Goal: Task Accomplishment & Management: Manage account settings

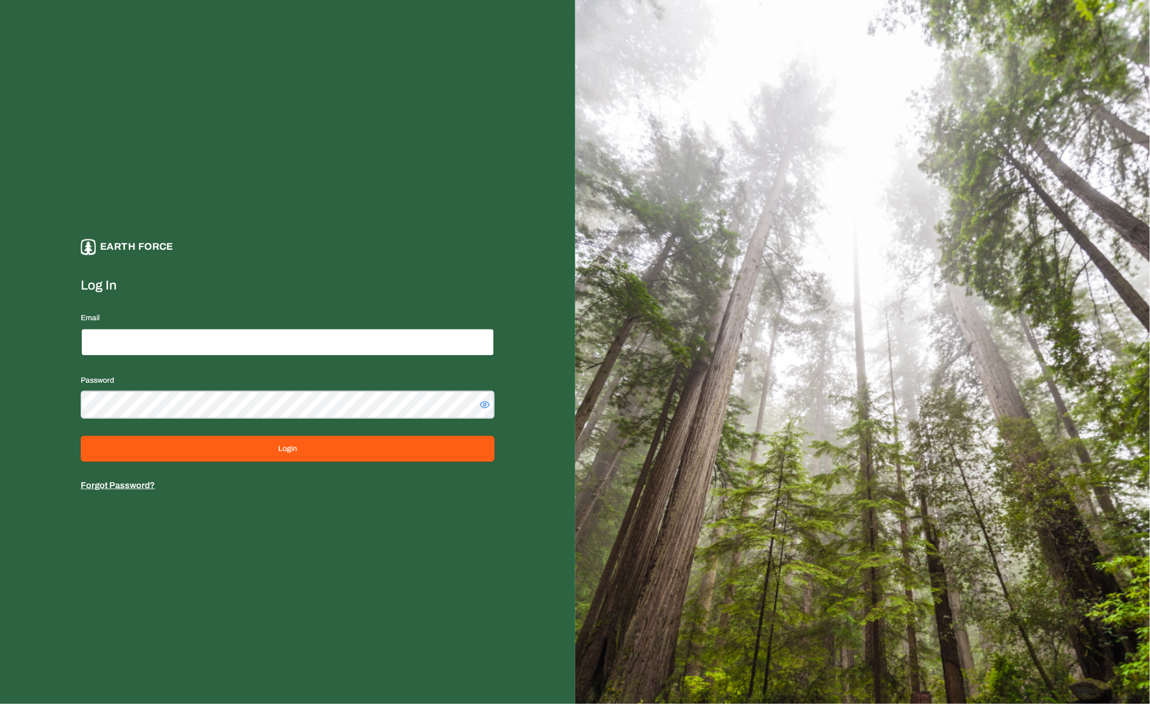
click at [349, 343] on input "Email" at bounding box center [288, 342] width 414 height 28
type input "*"
click at [349, 343] on input "**********" at bounding box center [288, 342] width 414 height 28
type input "**********"
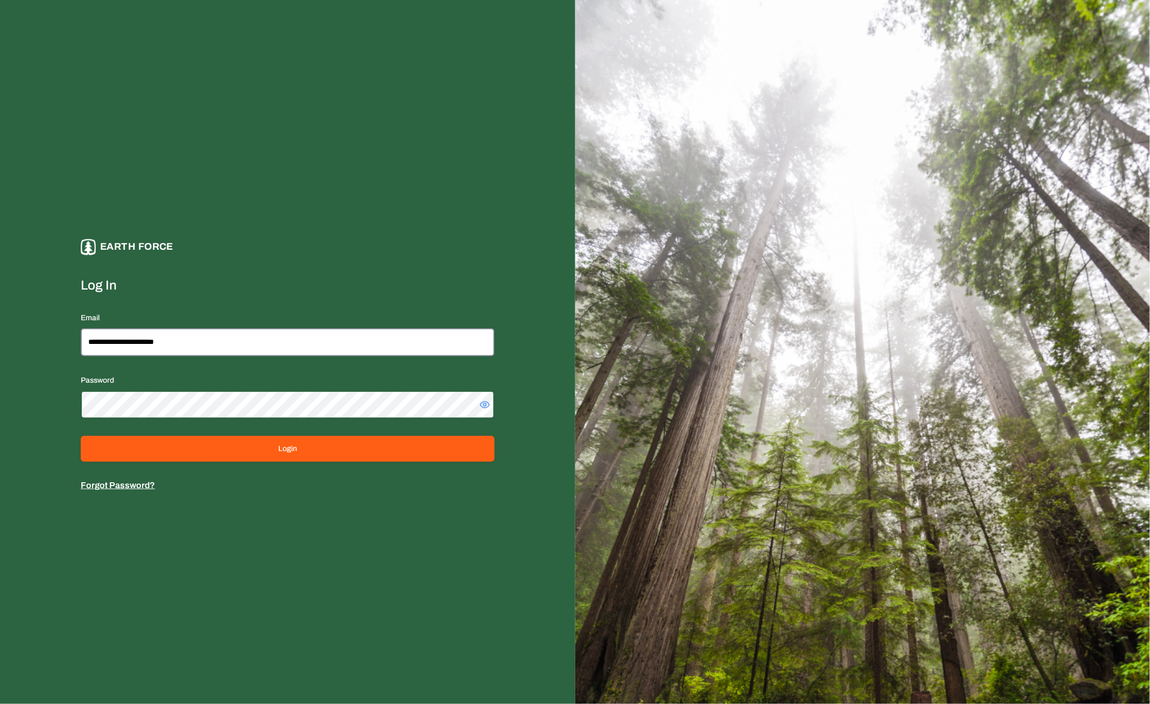
click at [81, 436] on button "Login" at bounding box center [288, 449] width 414 height 26
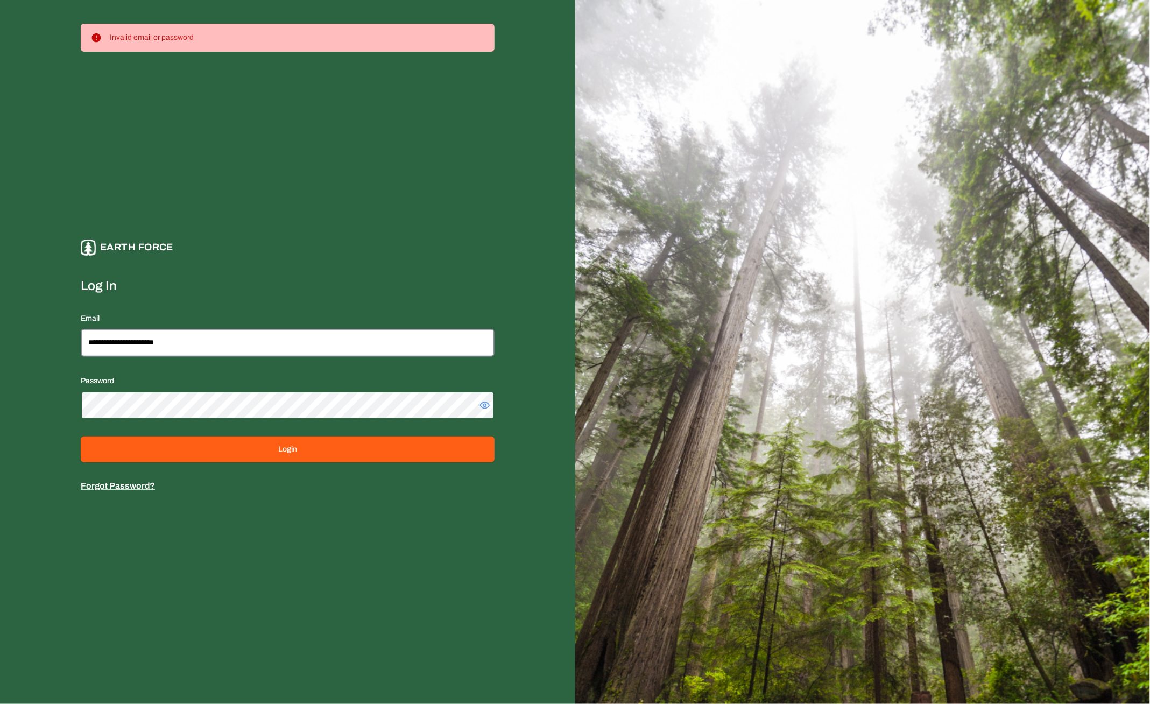
click at [81, 437] on button "Login" at bounding box center [288, 450] width 414 height 26
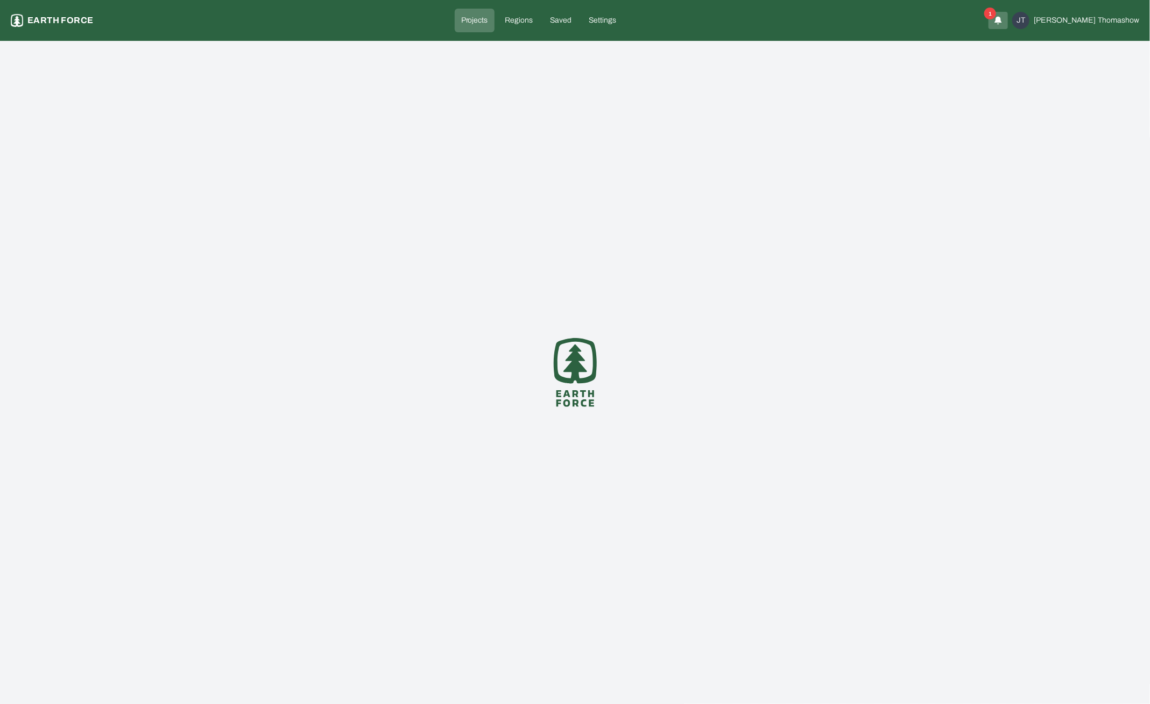
click at [1008, 24] on div "1" at bounding box center [998, 20] width 19 height 17
click at [999, 24] on icon "button" at bounding box center [998, 24] width 1 height 1
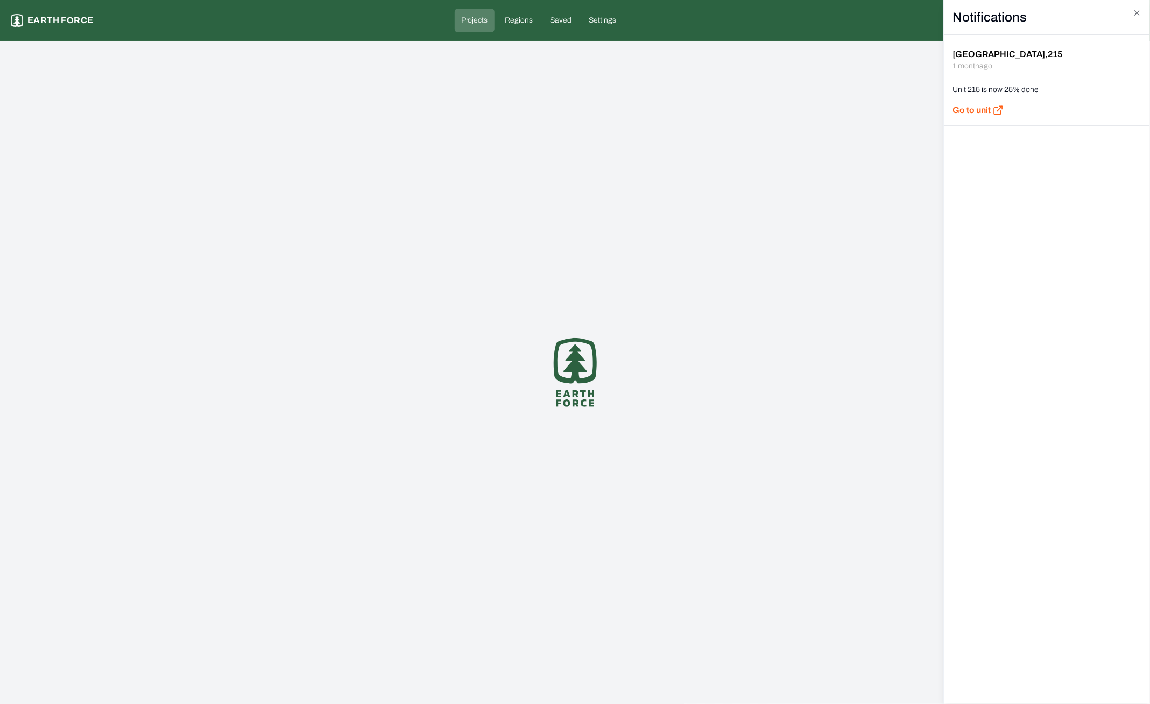
click at [1141, 18] on h2 "Notifications" at bounding box center [1047, 17] width 206 height 35
click at [1138, 15] on icon "button" at bounding box center [1137, 13] width 9 height 9
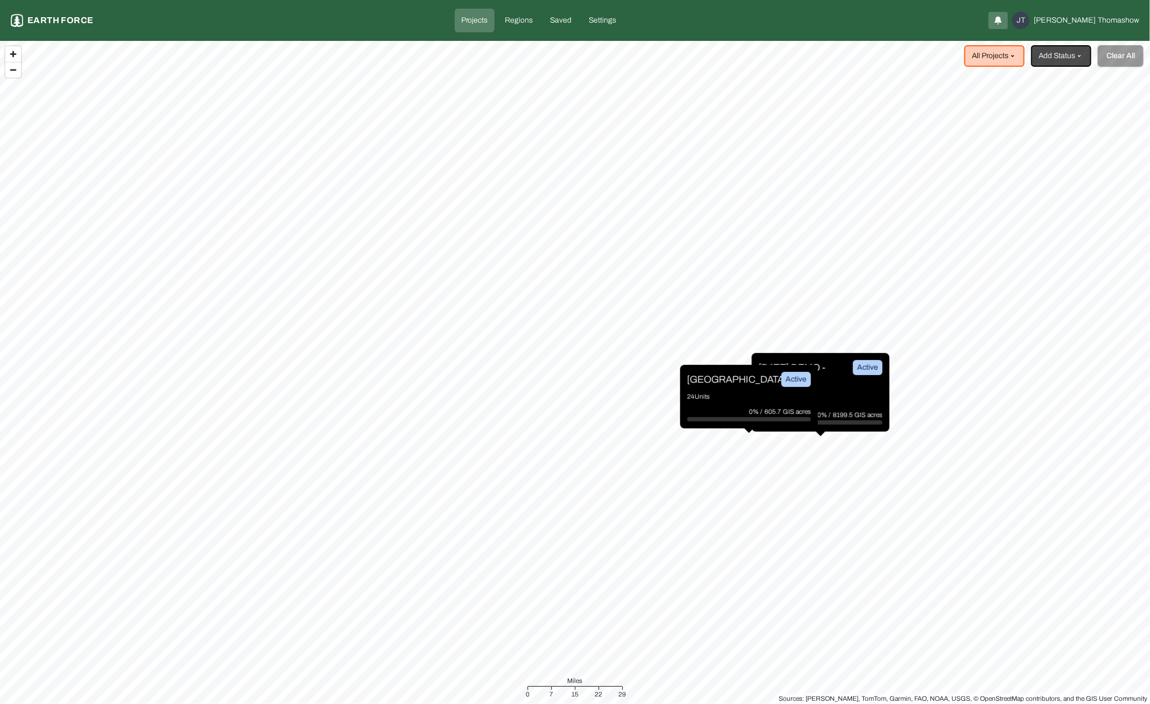
click at [868, 392] on div "2025 JULY DEMO - ARIZONA Active 72 Units 0% / 8199.5 GIS acres" at bounding box center [821, 392] width 138 height 79
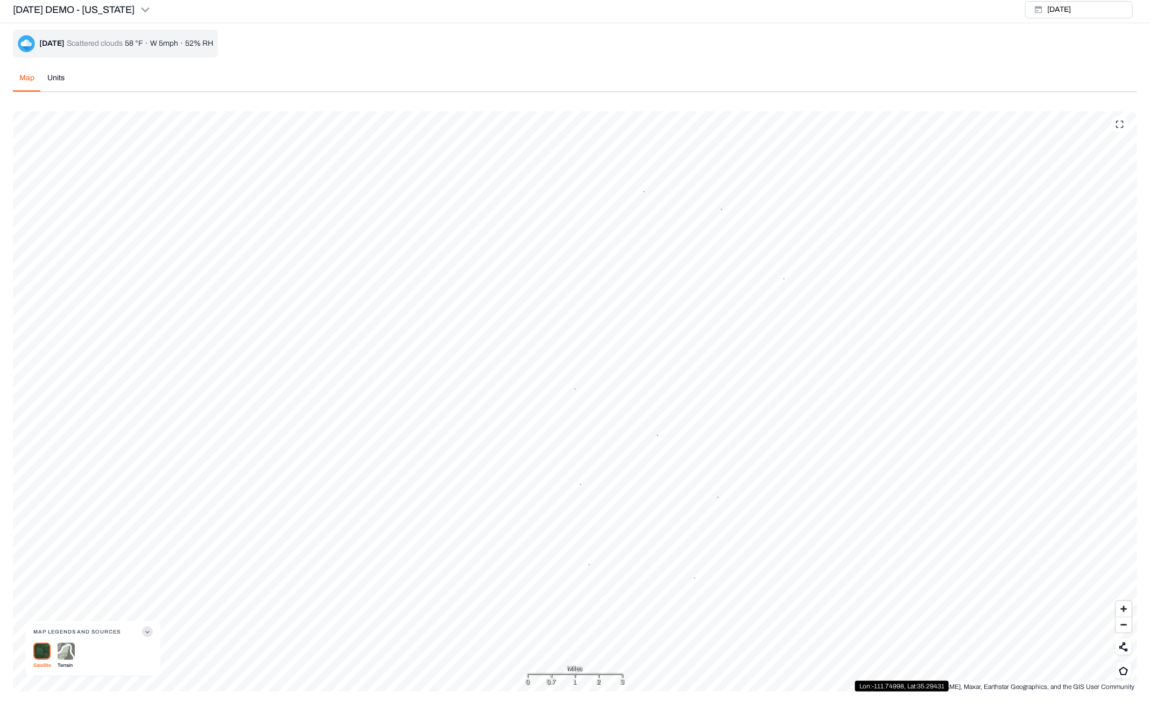
scroll to position [3, 0]
click at [57, 75] on div "Tue, Jul 15, 2025 Scattered clouds 58 °F · W 5mph · 52% RH Map Units Tue, Jul, …" at bounding box center [575, 361] width 1124 height 662
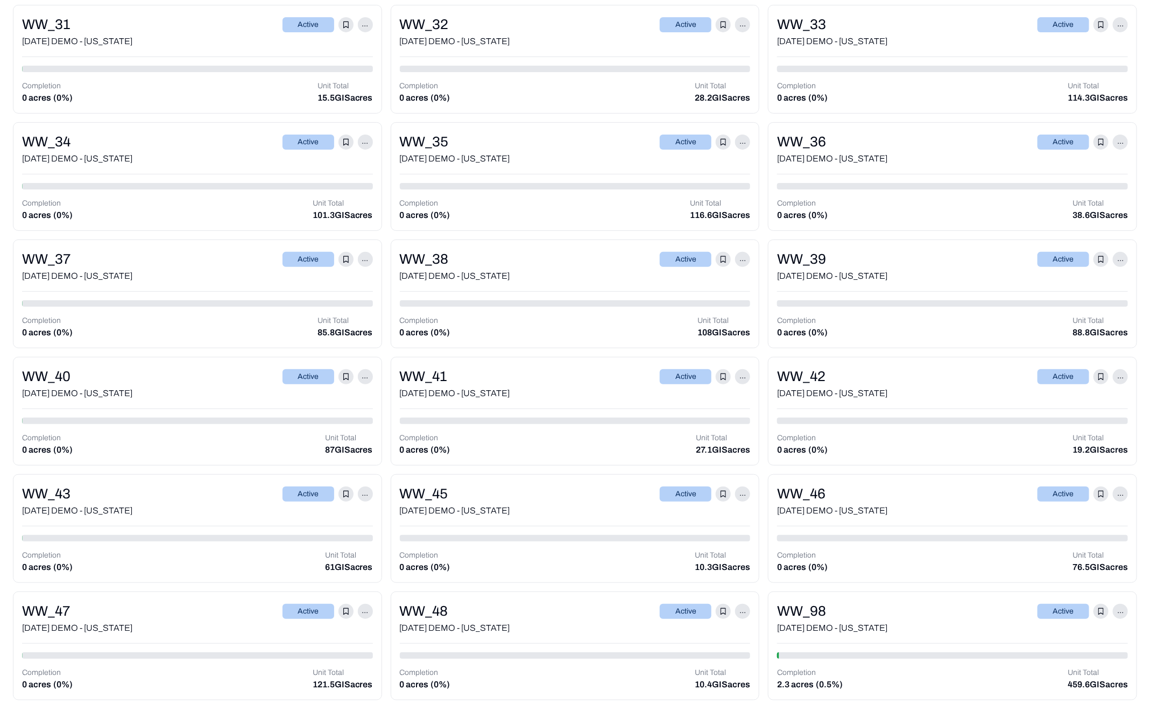
scroll to position [2349, 0]
click at [917, 610] on div "WW_98 Active ..." at bounding box center [952, 610] width 351 height 21
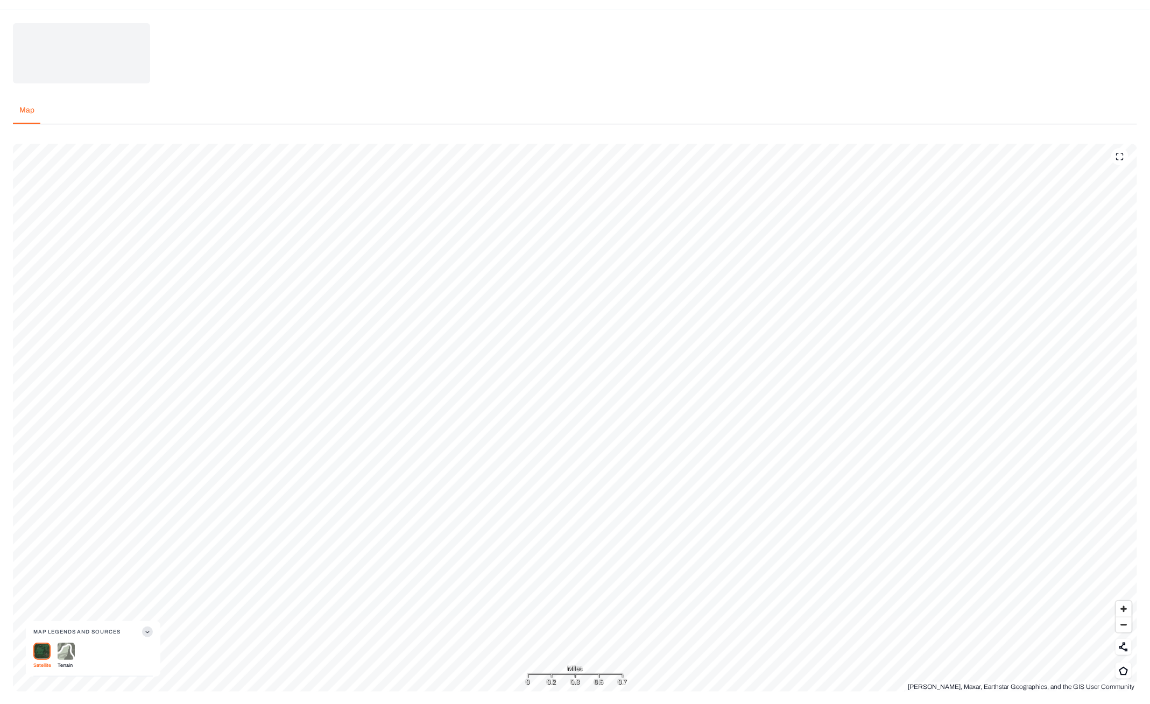
scroll to position [65, 0]
click at [1121, 163] on div at bounding box center [1119, 156] width 17 height 17
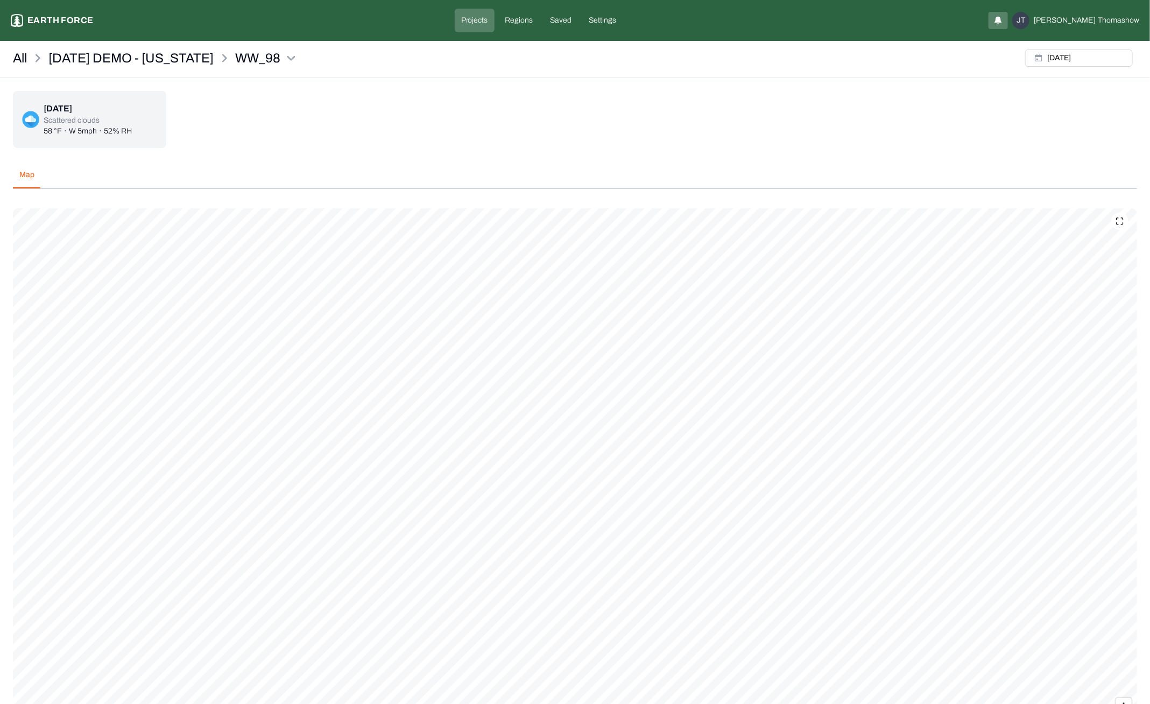
scroll to position [1, 0]
click at [202, 61] on p "[DATE] DEMO - [US_STATE]" at bounding box center [130, 57] width 165 height 17
click at [608, 26] on link "Settings" at bounding box center [603, 21] width 40 height 24
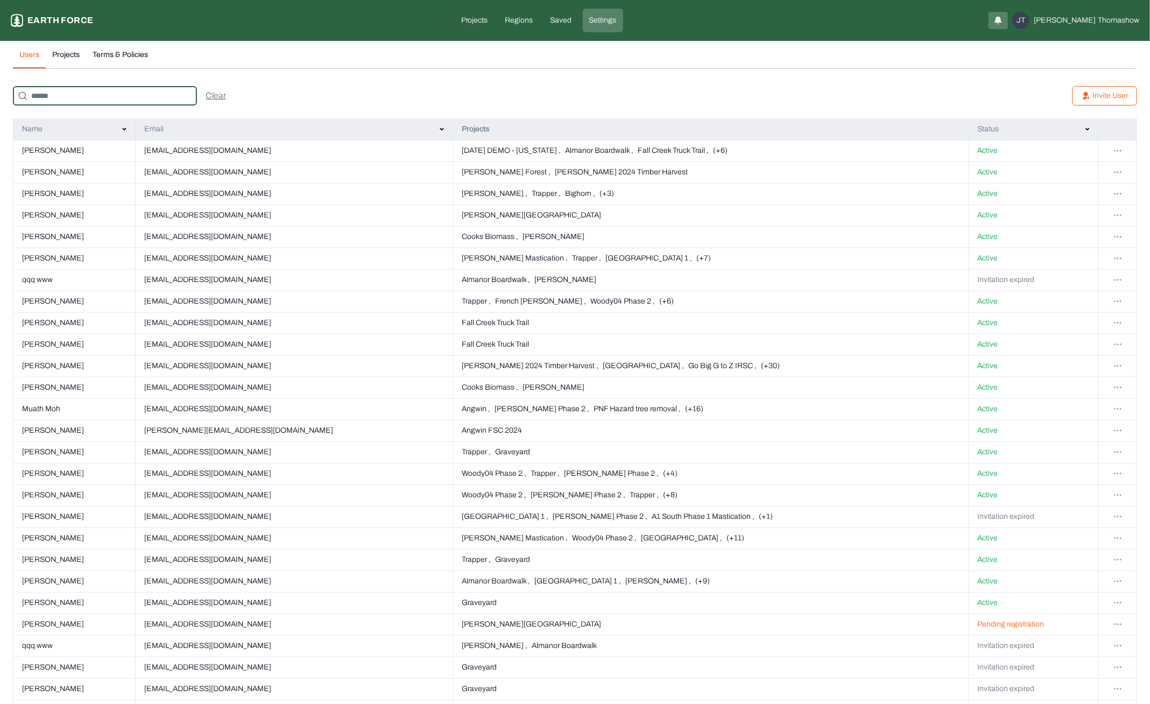
click at [143, 90] on input at bounding box center [105, 95] width 184 height 19
type input "****"
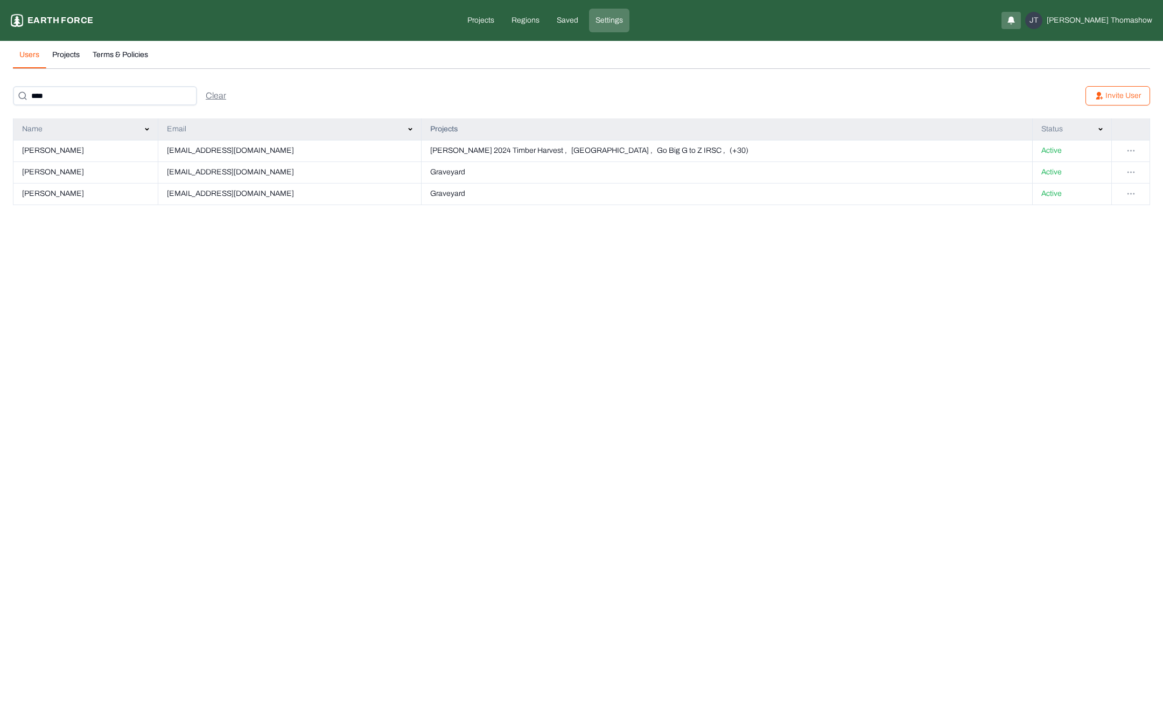
click at [1111, 150] on html "Settings Earth force Projects Regions Saved Settings JT Jeffrey Thomashow Users…" at bounding box center [581, 109] width 1163 height 218
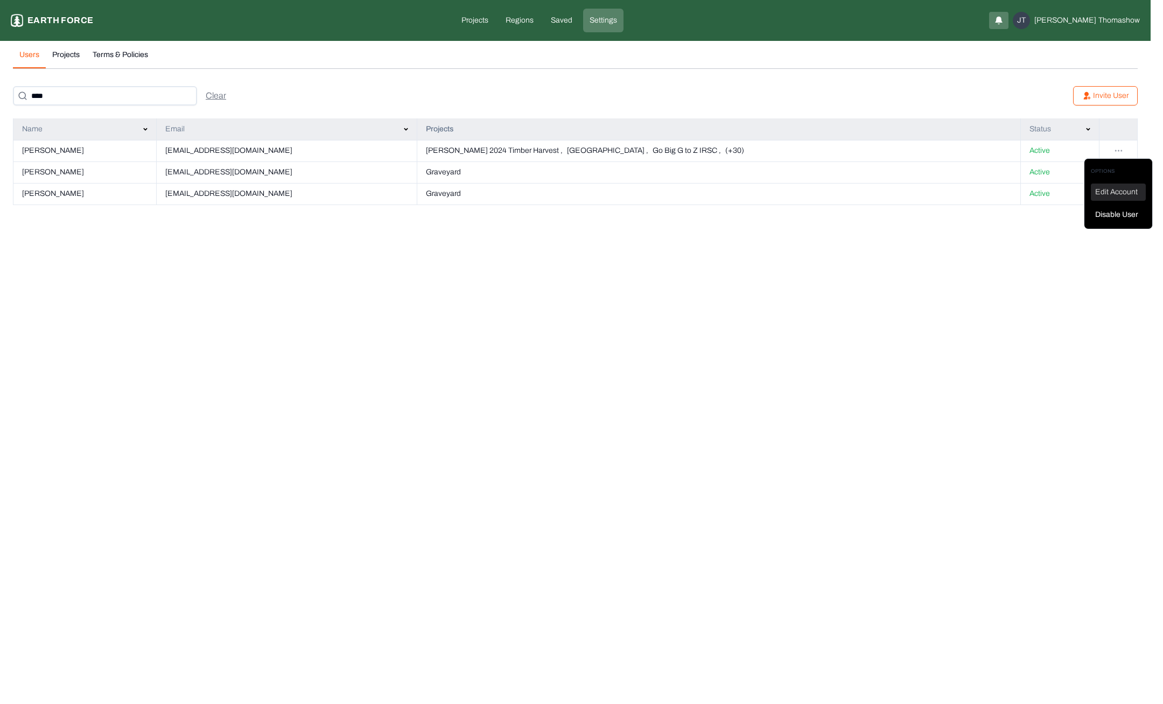
click at [1109, 191] on div "Edit Account" at bounding box center [1117, 192] width 55 height 17
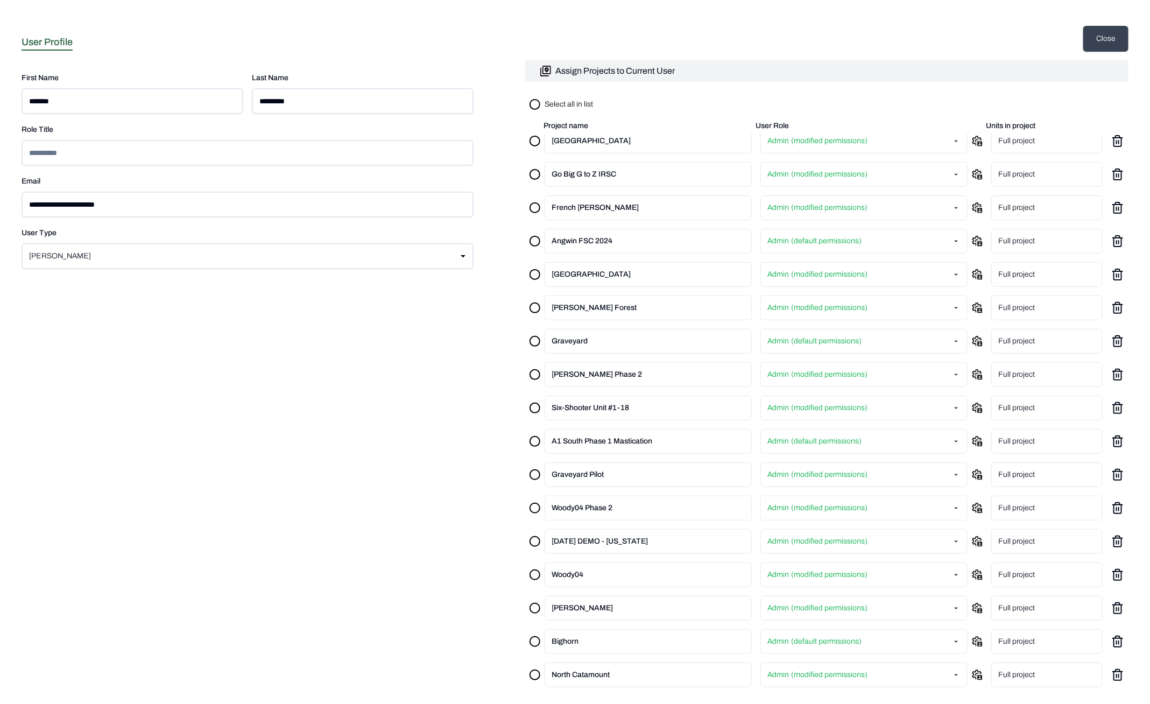
scroll to position [52, 0]
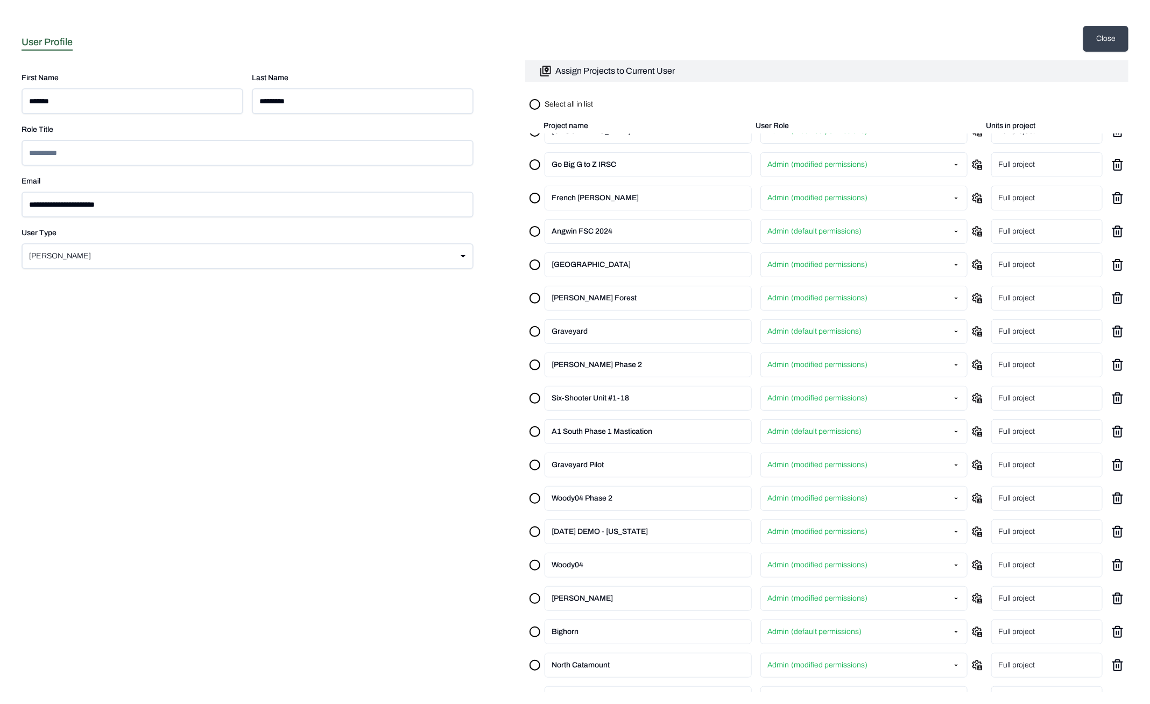
click at [533, 528] on button "button" at bounding box center [535, 531] width 11 height 11
click at [1021, 531] on div "Full project" at bounding box center [1046, 531] width 111 height 25
click at [1002, 525] on div "Full project" at bounding box center [1046, 531] width 111 height 25
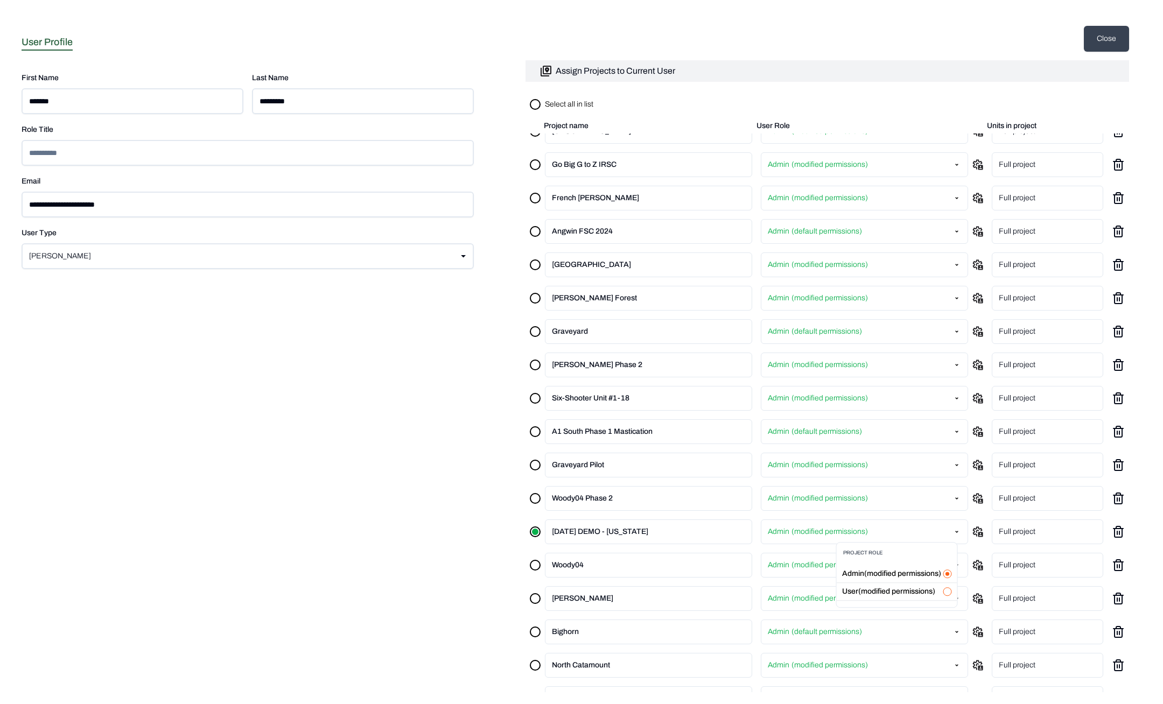
click at [947, 95] on html "**********" at bounding box center [581, 47] width 1163 height 95
click at [449, 95] on html "**********" at bounding box center [581, 47] width 1163 height 95
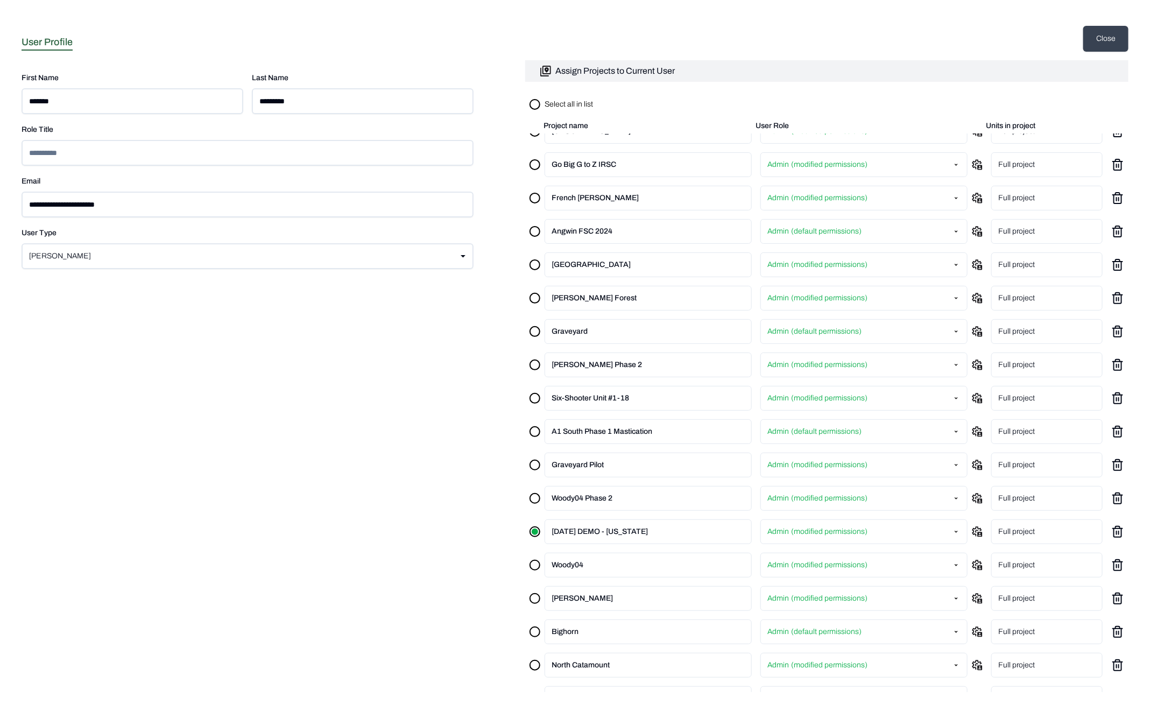
click at [1101, 38] on button "Close" at bounding box center [1105, 39] width 45 height 26
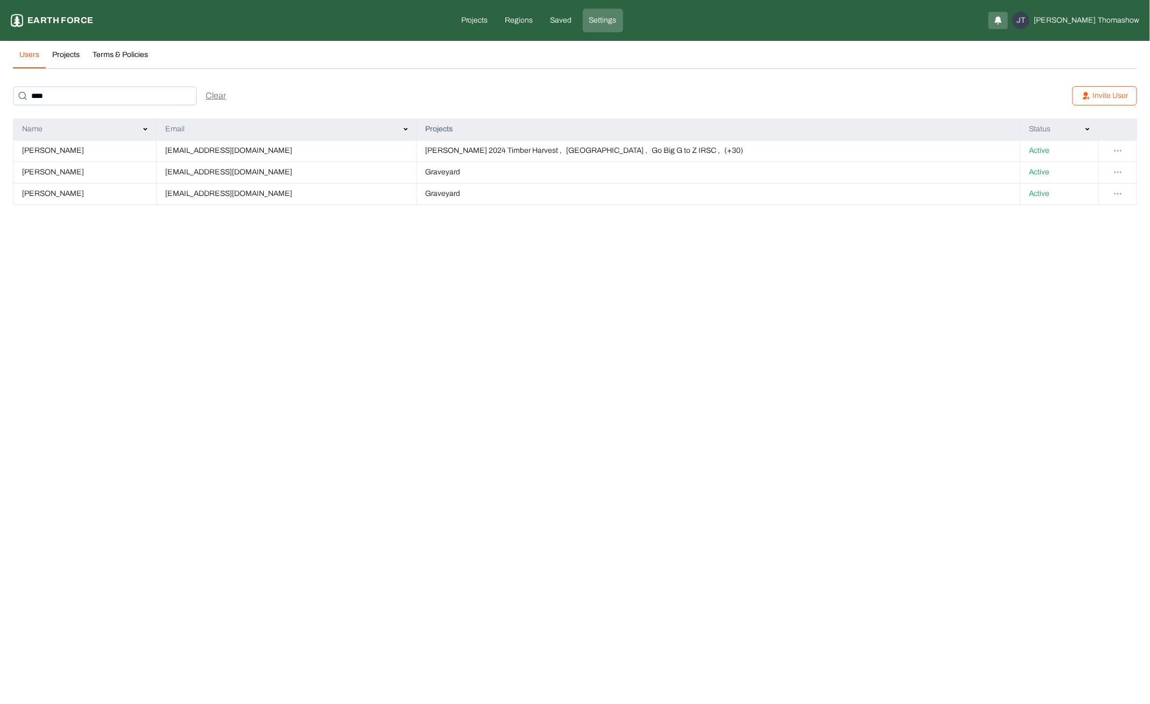
click at [488, 17] on p "Projects" at bounding box center [474, 20] width 27 height 11
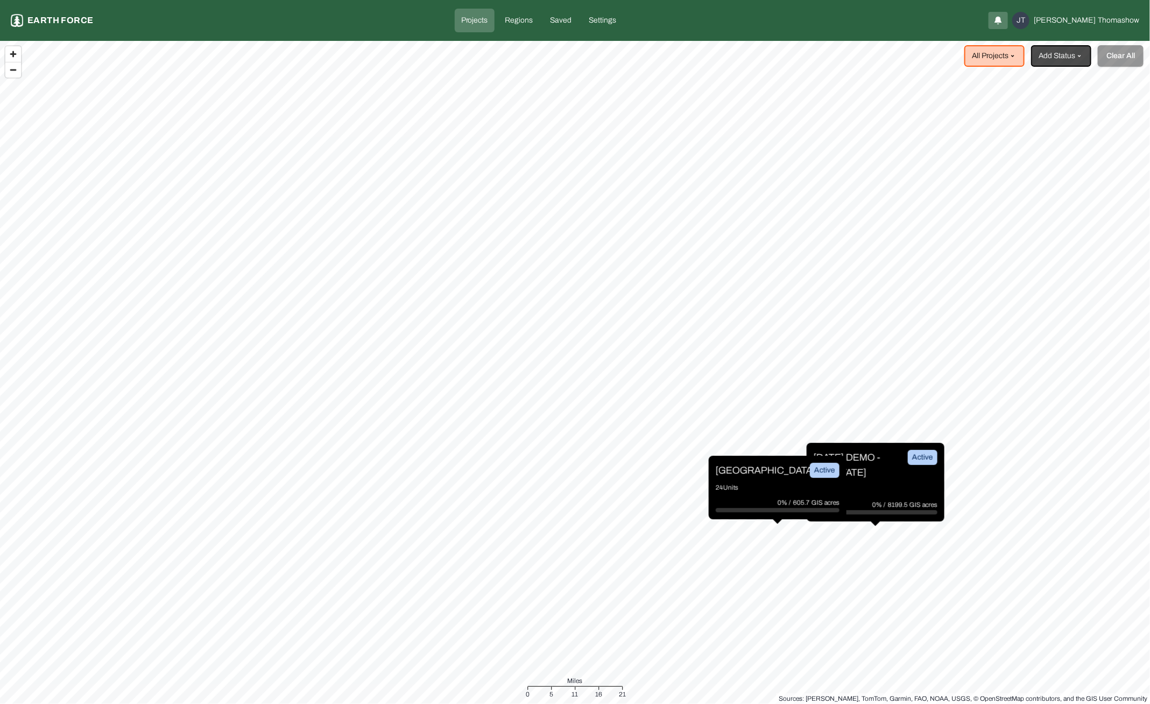
click at [871, 476] on p "[DATE] DEMO - [US_STATE]" at bounding box center [854, 465] width 81 height 30
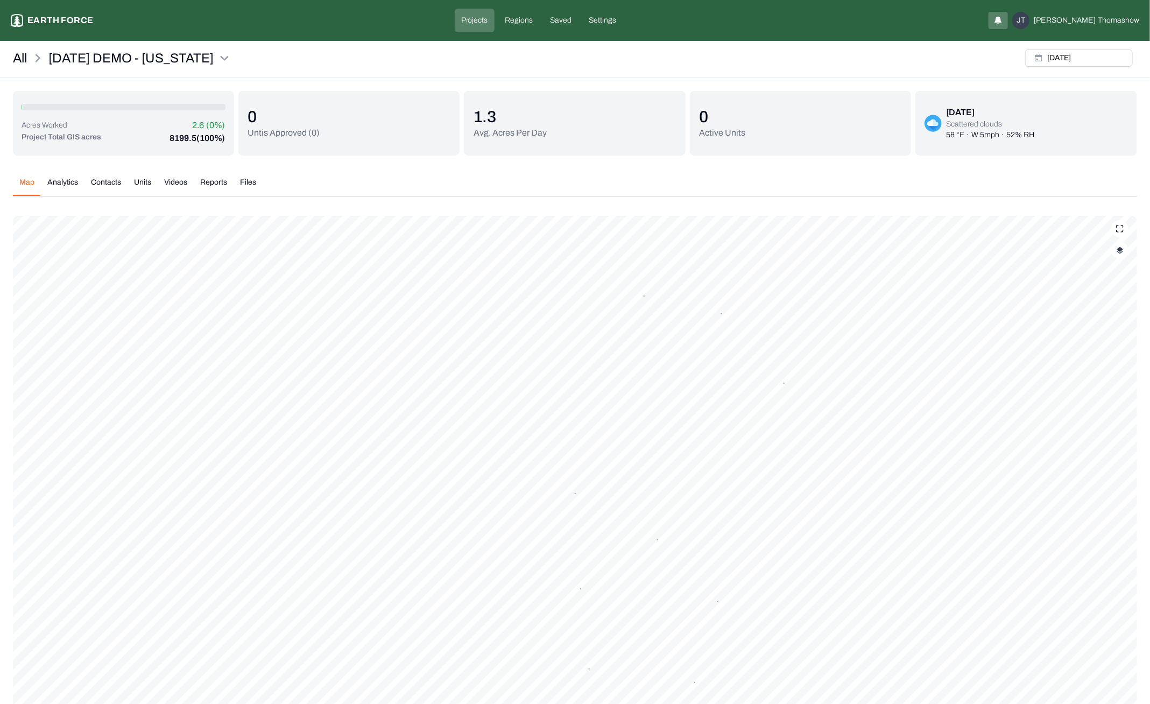
click at [145, 186] on button "Units" at bounding box center [143, 186] width 30 height 19
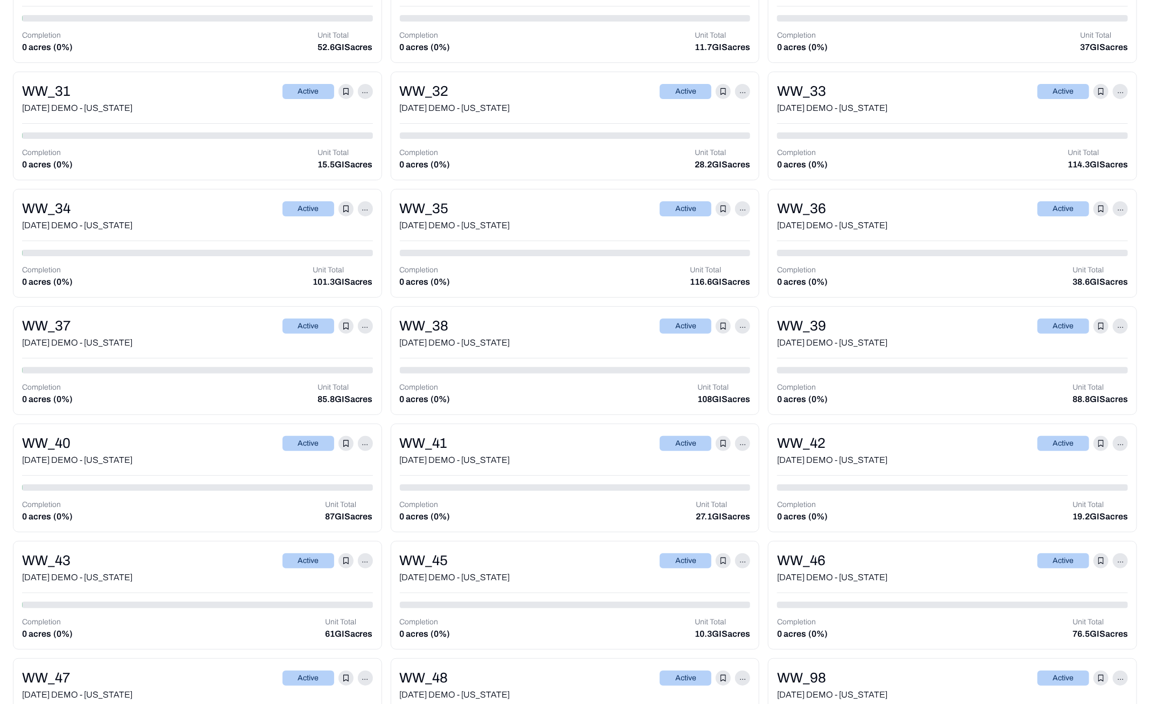
scroll to position [2356, 0]
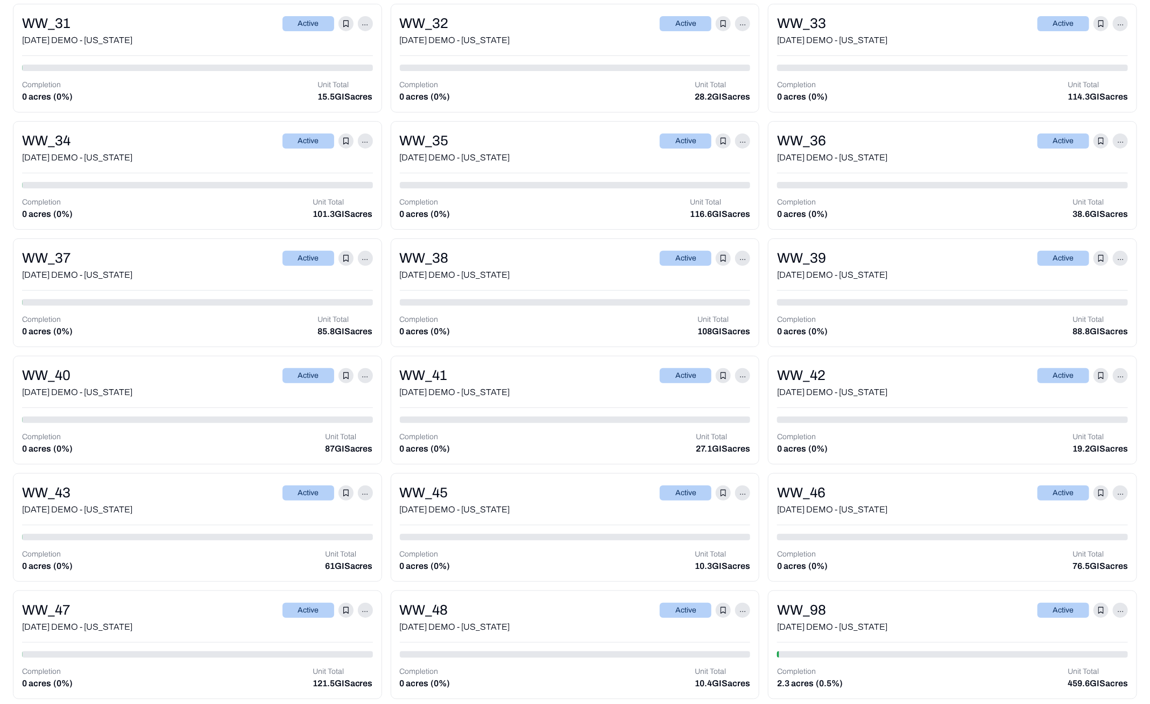
click at [911, 600] on div "WW_98 Active ..." at bounding box center [952, 610] width 351 height 21
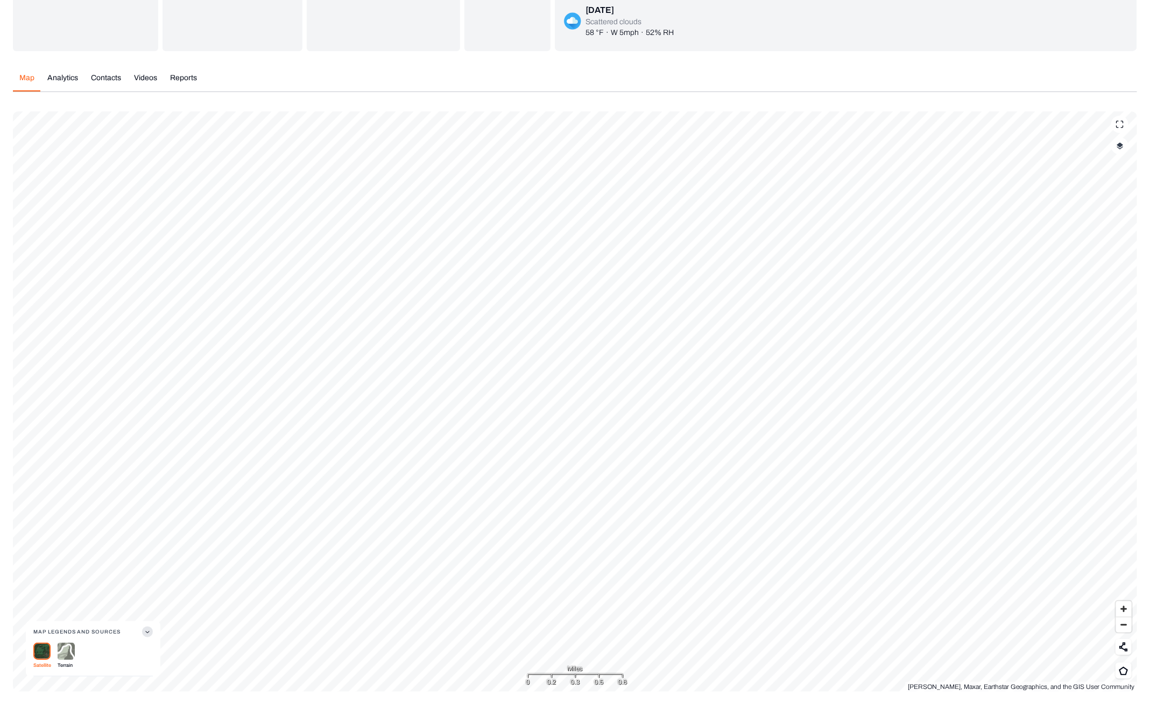
scroll to position [105, 0]
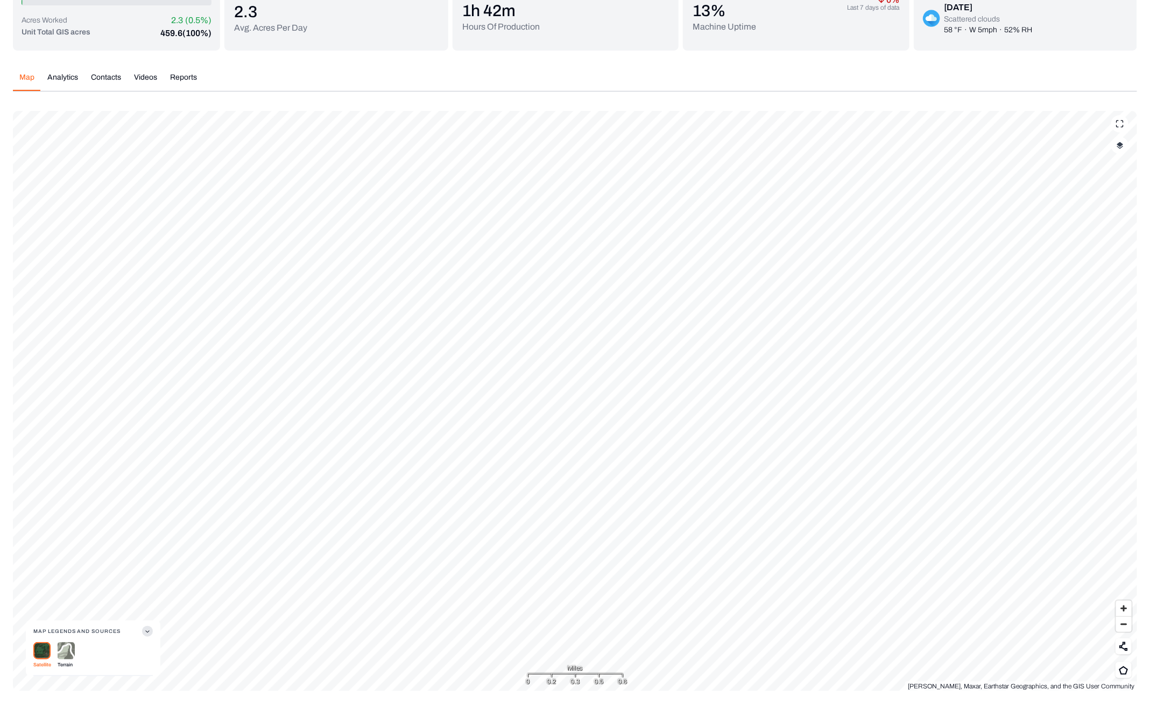
click at [1116, 150] on button "button" at bounding box center [1119, 145] width 17 height 17
click at [1101, 233] on button "Complete Work Summary" at bounding box center [1110, 234] width 19 height 11
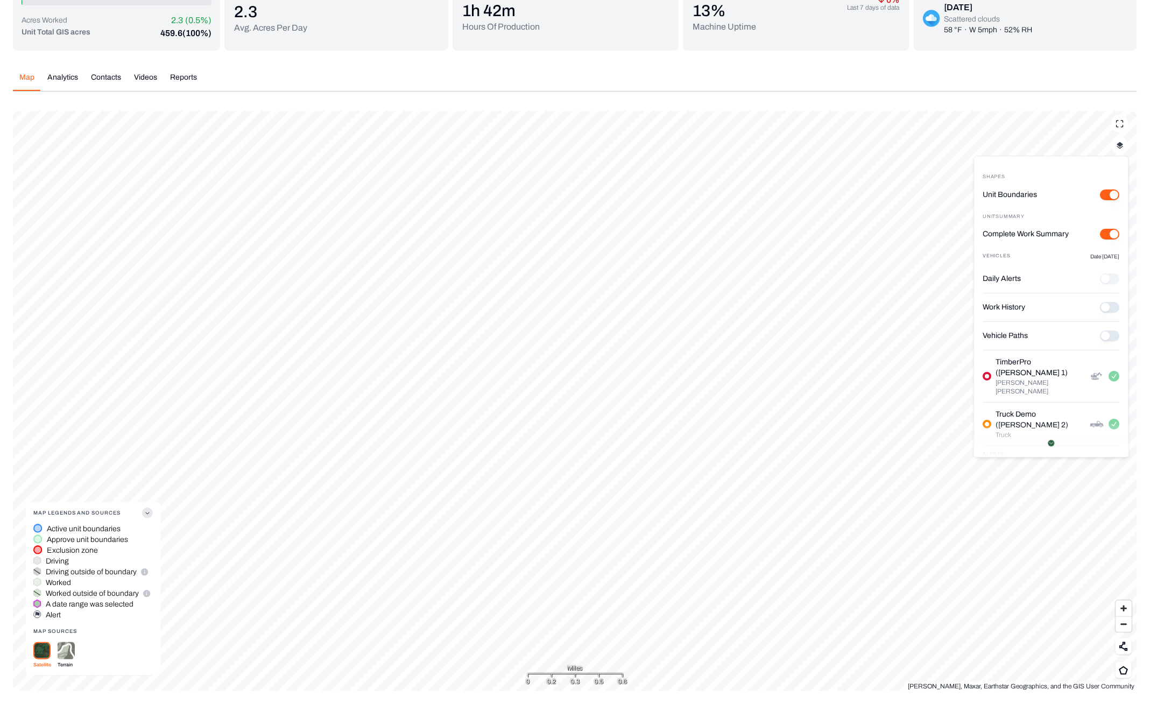
click at [143, 74] on div "Acres Worked 2.3 (0.5%) Unit Total GIS acres 459.6 (100%) 2.3 Avg. Acres Per Da…" at bounding box center [575, 338] width 1124 height 705
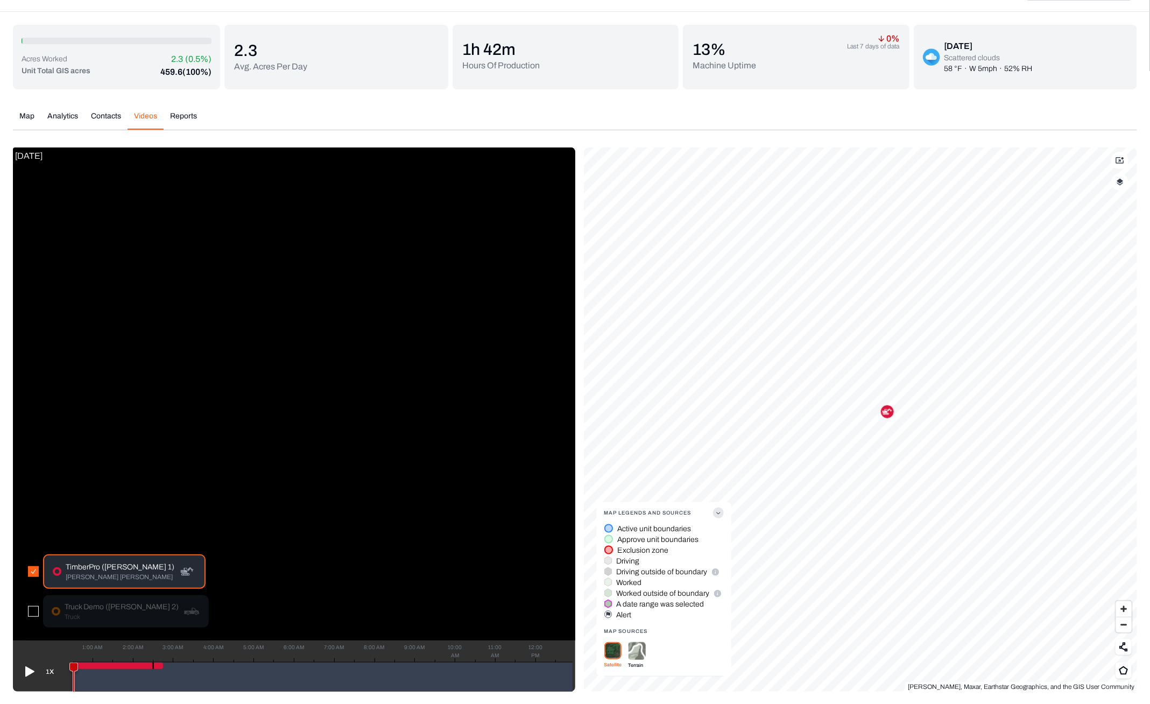
scroll to position [65, 0]
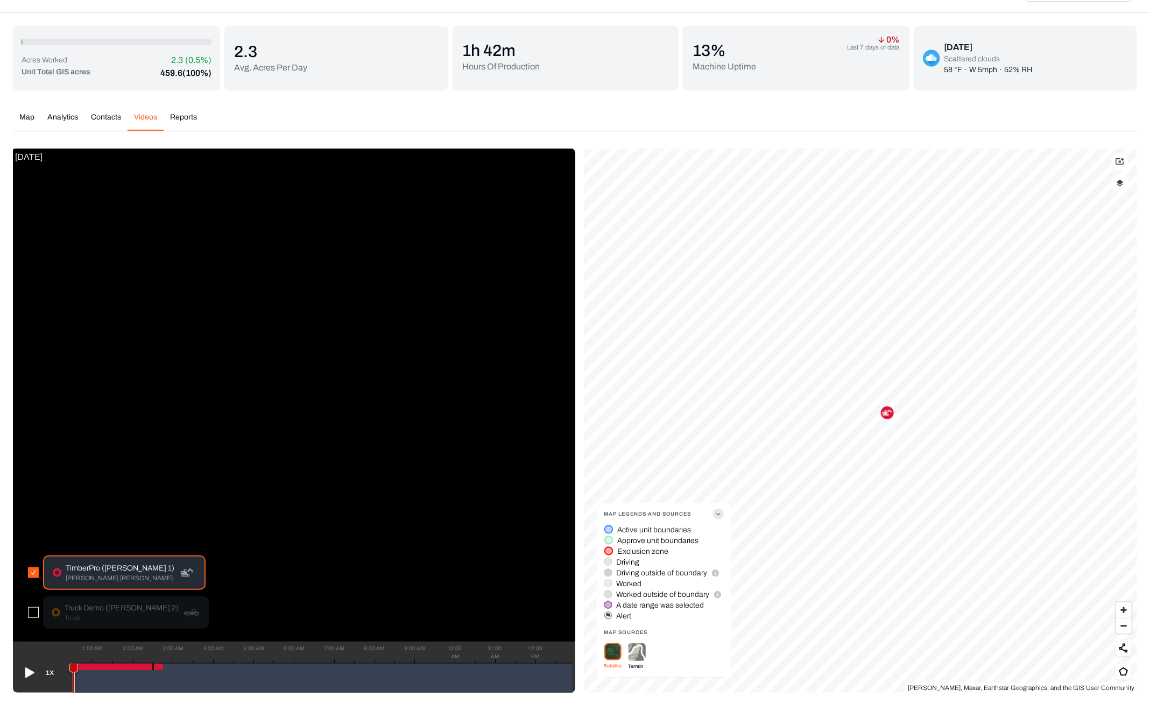
click at [29, 671] on icon at bounding box center [29, 672] width 9 height 10
click at [29, 671] on icon at bounding box center [28, 672] width 17 height 17
click at [1122, 180] on img "button" at bounding box center [1120, 183] width 7 height 8
click at [1124, 178] on button "button" at bounding box center [1119, 182] width 17 height 17
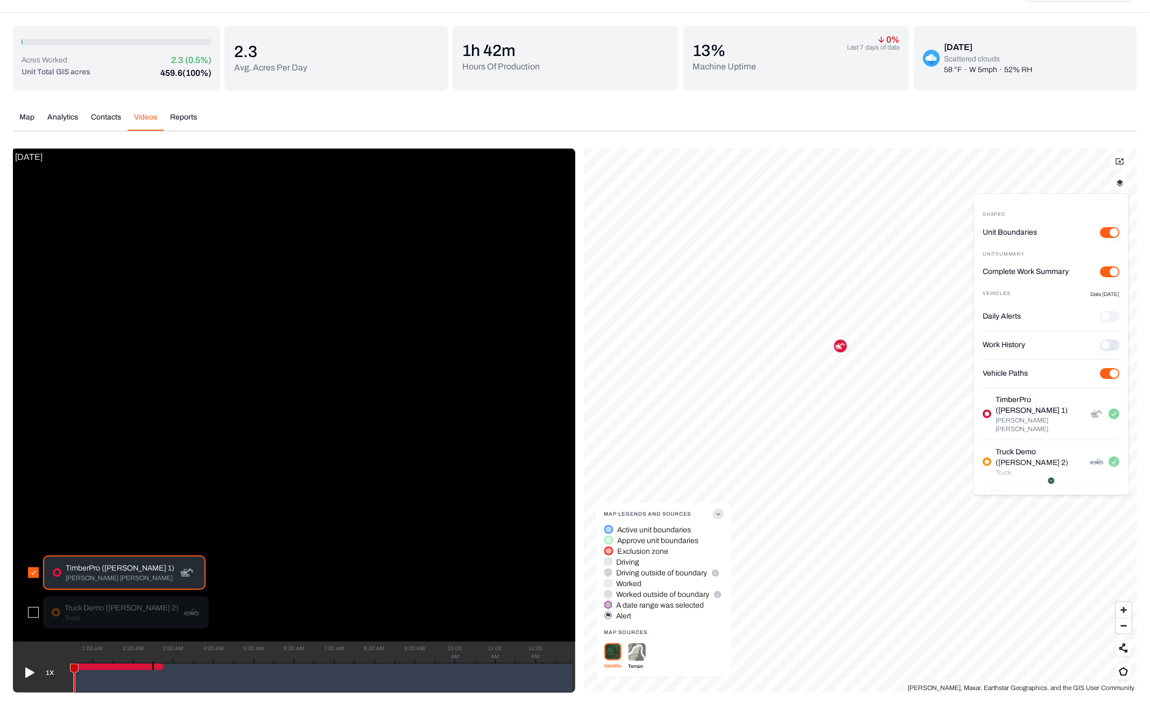
click at [1101, 370] on Paths "Vehicle Paths" at bounding box center [1110, 373] width 19 height 11
click at [506, 129] on div "Map Analytics Contacts Videos Reports" at bounding box center [575, 121] width 1124 height 19
